Goal: Transaction & Acquisition: Purchase product/service

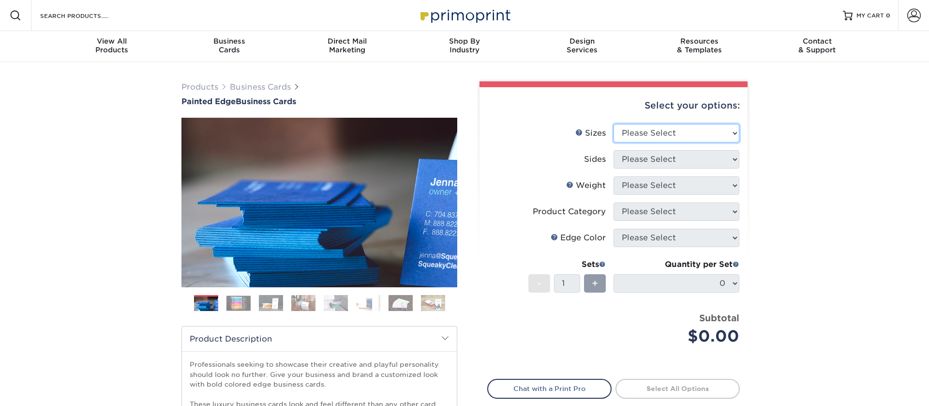
click at [713, 133] on select "Please Select 2" x 3.5" - Standard 2.125" x 3.375" - European 2.5" x 2.5" - Squ…" at bounding box center [677, 133] width 126 height 18
select select "2.00x3.50"
click at [614, 124] on select "Please Select 2" x 3.5" - Standard 2.125" x 3.375" - European 2.5" x 2.5" - Squ…" at bounding box center [677, 133] width 126 height 18
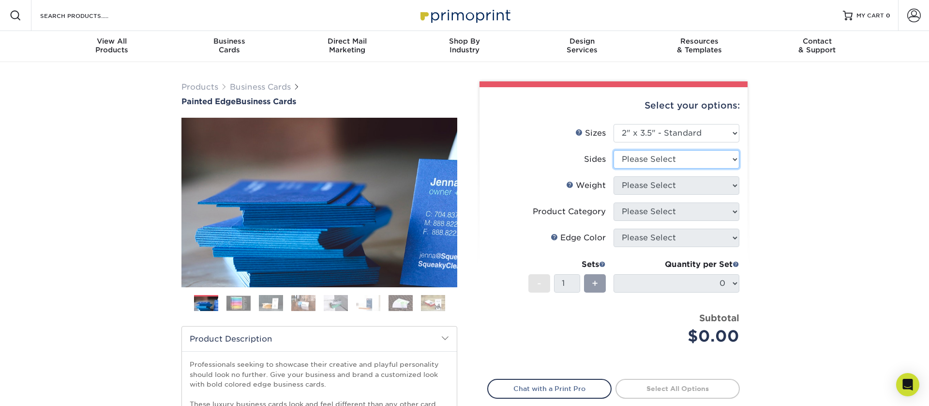
click at [698, 156] on select "Please Select Print Both Sides Print Front Only" at bounding box center [677, 159] width 126 height 18
select select "13abbda7-1d64-4f25-8bb2-c179b224825d"
click at [614, 150] on select "Please Select Print Both Sides Print Front Only" at bounding box center [677, 159] width 126 height 18
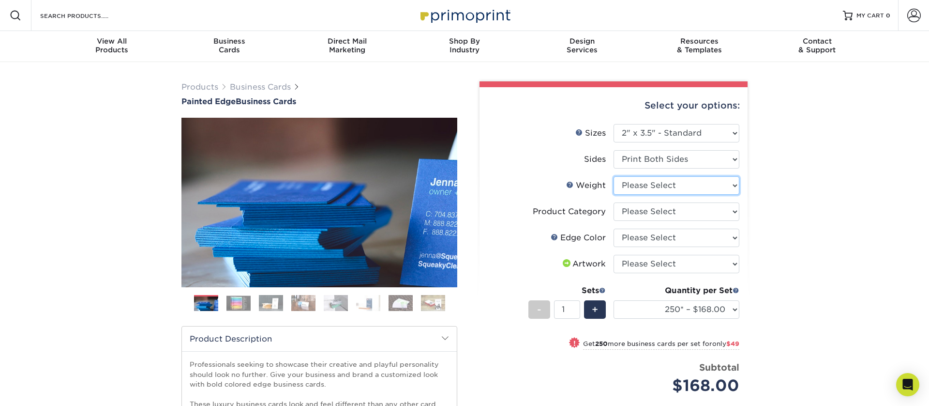
click at [733, 186] on select "Please Select 32PTUC" at bounding box center [677, 185] width 126 height 18
select select "32PTUC"
click at [614, 176] on select "Please Select 32PTUC" at bounding box center [677, 185] width 126 height 18
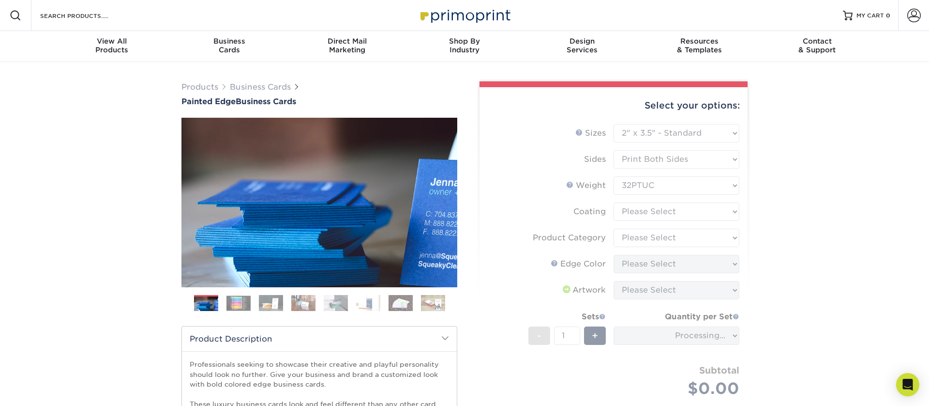
click at [767, 182] on div "Products Business Cards Painted Edge Business Cards Previous Next" at bounding box center [464, 320] width 929 height 517
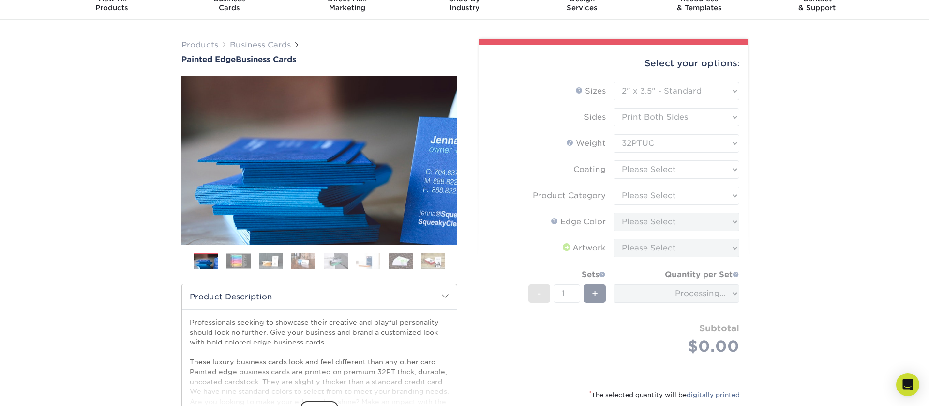
scroll to position [45, 0]
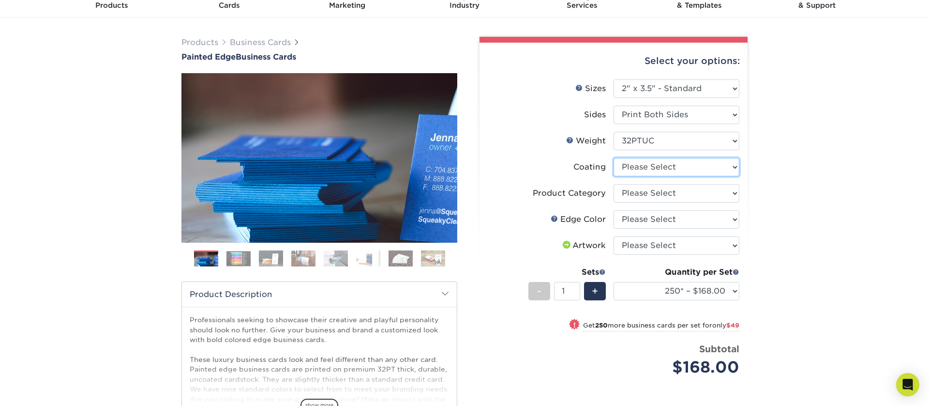
click at [715, 171] on select at bounding box center [677, 167] width 126 height 18
click at [694, 197] on select "Please Select Business Cards" at bounding box center [677, 193] width 126 height 18
select select "3b5148f1-0588-4f88-a218-97bcfdce65c1"
click at [614, 184] on select "Please Select Business Cards" at bounding box center [677, 193] width 126 height 18
click at [681, 170] on select at bounding box center [677, 167] width 126 height 18
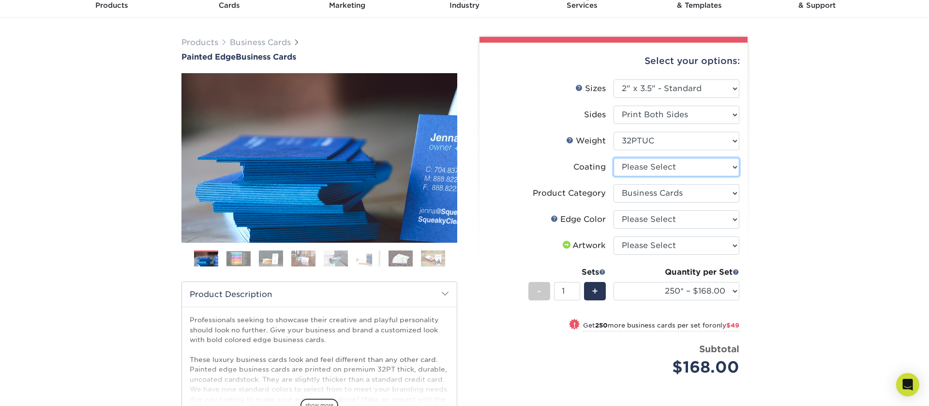
select select "3e7618de-abca-4bda-9f97-8b9129e913d8"
click at [614, 158] on select at bounding box center [677, 167] width 126 height 18
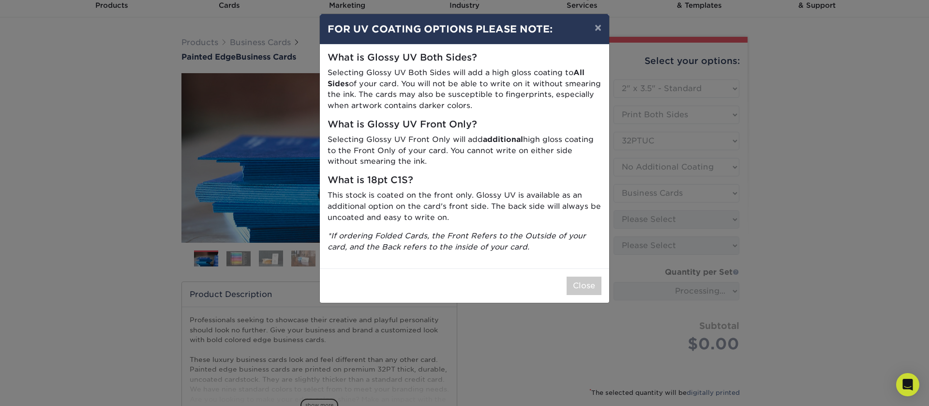
click at [774, 209] on div "× FOR UV COATING OPTIONS PLEASE NOTE: What is Glossy UV Both Sides? Selecting G…" at bounding box center [464, 203] width 929 height 406
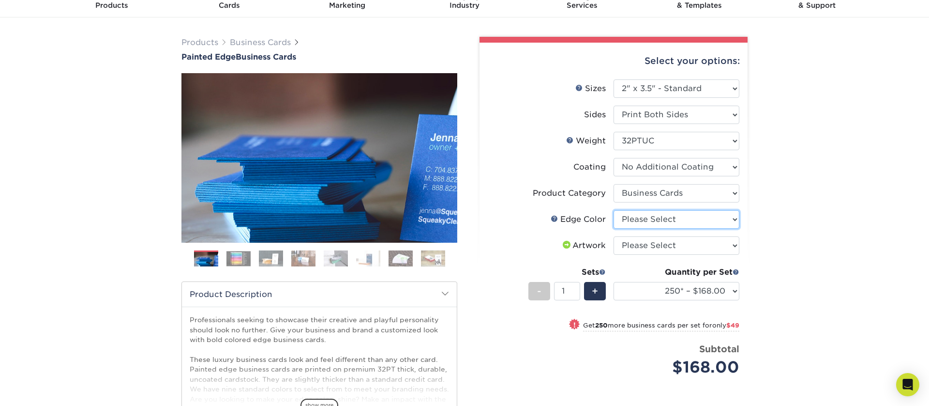
click at [664, 213] on select "Please Select Charcoal Black Brown Blue Pearlescent Blue Pearlescent Gold Pearl…" at bounding box center [677, 219] width 126 height 18
select select "84f43a64-87e1-46ad-aba1-d69946adcbfc"
click at [614, 210] on select "Please Select Charcoal Black Brown Blue Pearlescent Blue Pearlescent Gold Pearl…" at bounding box center [677, 219] width 126 height 18
click at [830, 182] on div "Products Business Cards Painted Edge Business Cards Previous Next" at bounding box center [464, 279] width 929 height 524
click at [718, 247] on select "Please Select I will upload files I need a design - $100" at bounding box center [677, 245] width 126 height 18
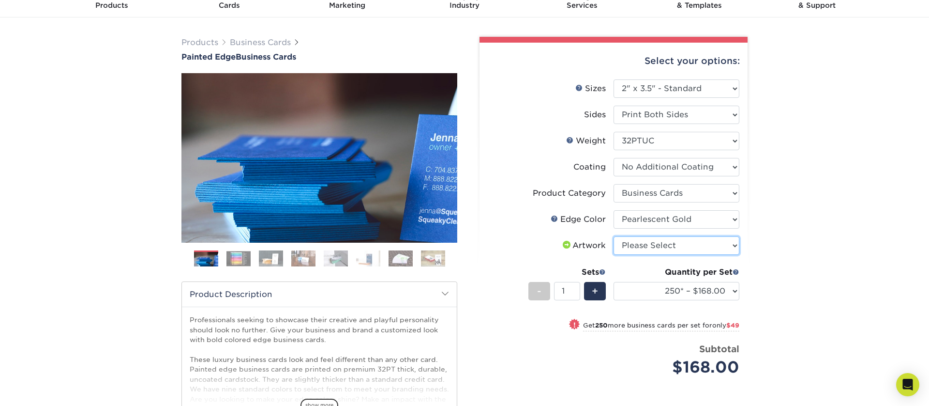
select select "upload"
click at [614, 236] on select "Please Select I will upload files I need a design - $100" at bounding box center [677, 245] width 126 height 18
click at [813, 221] on div "Products Business Cards Painted Edge Business Cards Previous Next" at bounding box center [464, 279] width 929 height 524
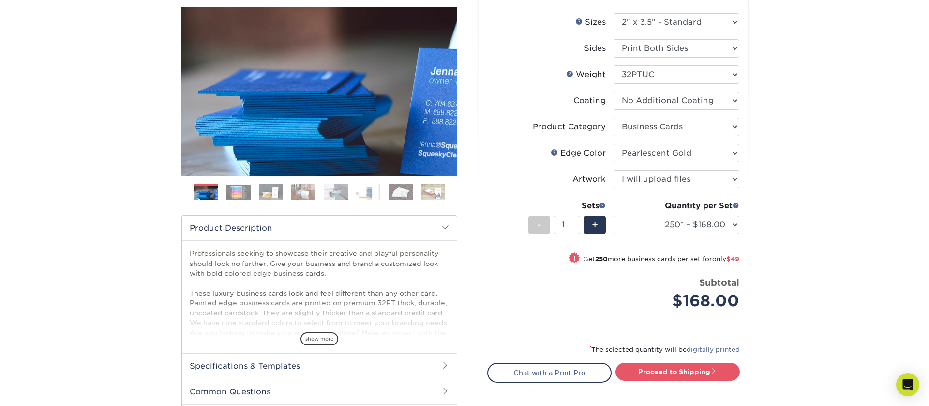
scroll to position [118, 0]
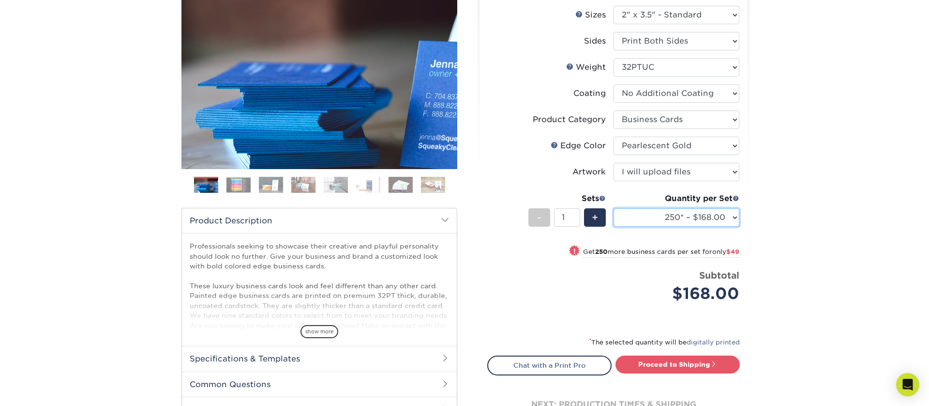
click at [684, 220] on select "250* – $168.00 500* – $217.00 1000* – $339.00" at bounding box center [677, 217] width 126 height 18
click at [614, 208] on select "250* – $168.00 500* – $217.00 1000* – $339.00" at bounding box center [677, 217] width 126 height 18
click at [837, 209] on div "Products Business Cards Painted Edge Business Cards Previous Next" at bounding box center [464, 206] width 929 height 524
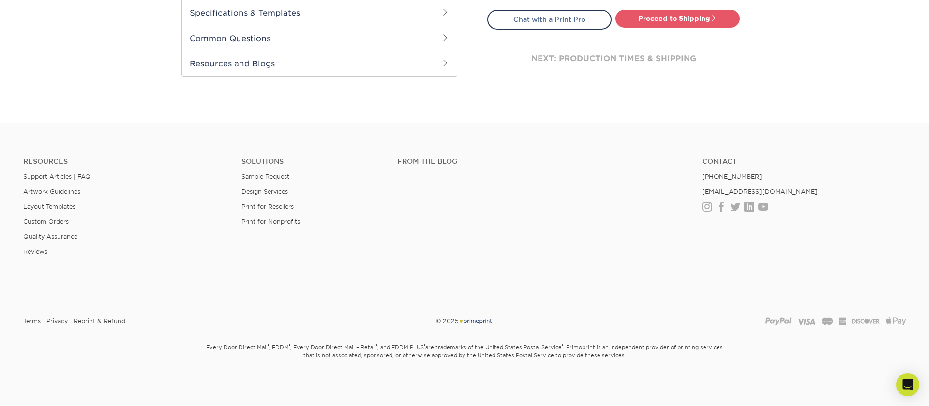
scroll to position [0, 0]
